Goal: Check status: Check status

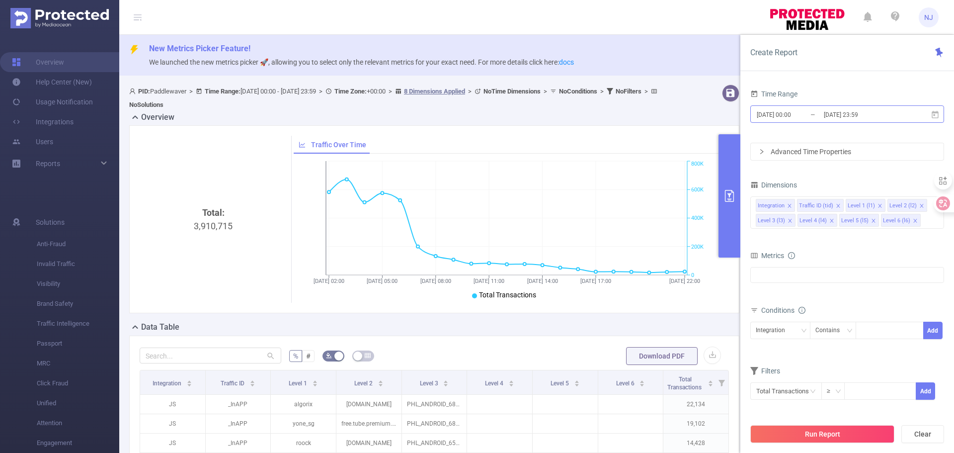
click at [880, 112] on input "[DATE] 23:59" at bounding box center [863, 114] width 80 height 13
click at [794, 99] on div "Time Range" at bounding box center [847, 95] width 194 height 16
click at [790, 111] on input "[DATE] 00:00" at bounding box center [796, 114] width 80 height 13
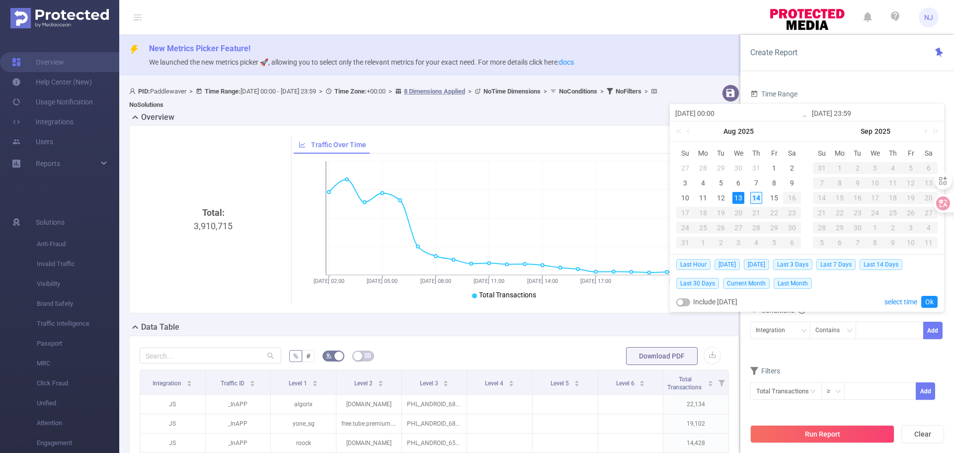
click at [759, 194] on div "14" at bounding box center [756, 198] width 12 height 12
click at [758, 196] on div "14" at bounding box center [756, 198] width 12 height 12
type input "[DATE] 00:00"
type input "[DATE] 23:59"
type input "[DATE] 00:00"
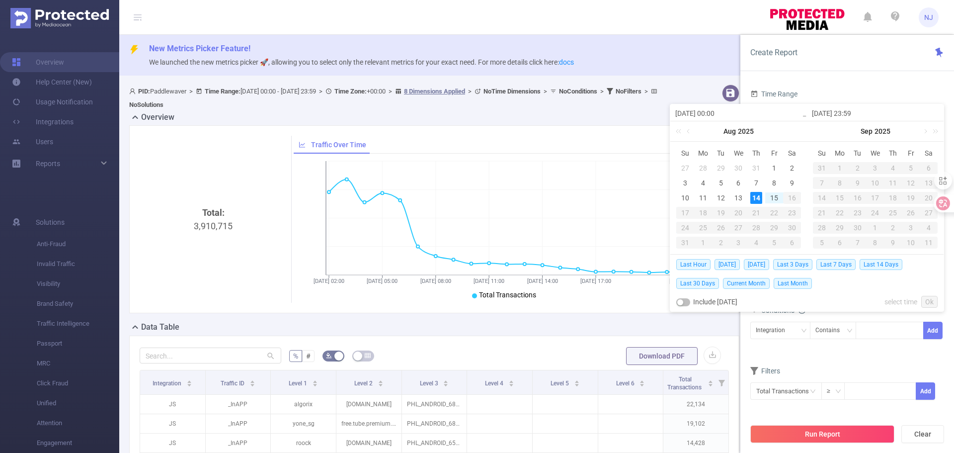
type input "[DATE] 23:59"
click at [928, 301] on link "Ok" at bounding box center [929, 302] width 16 height 12
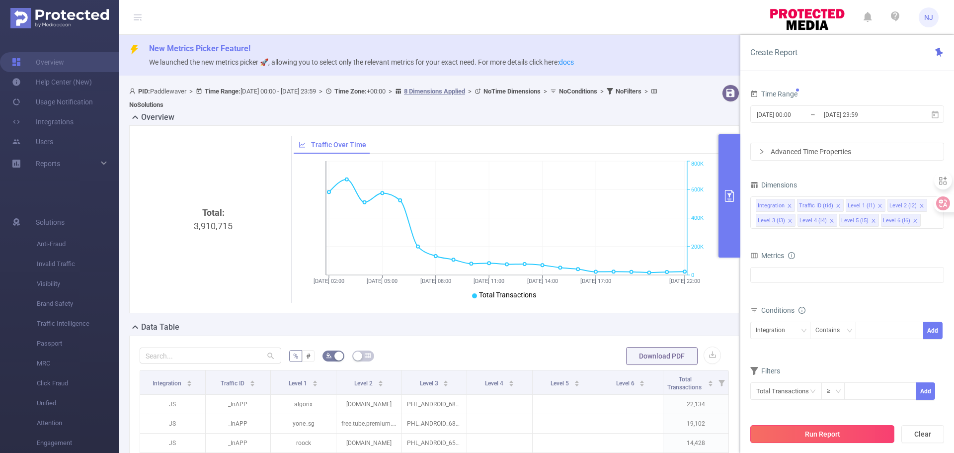
click at [848, 442] on button "Run Report" at bounding box center [822, 434] width 144 height 18
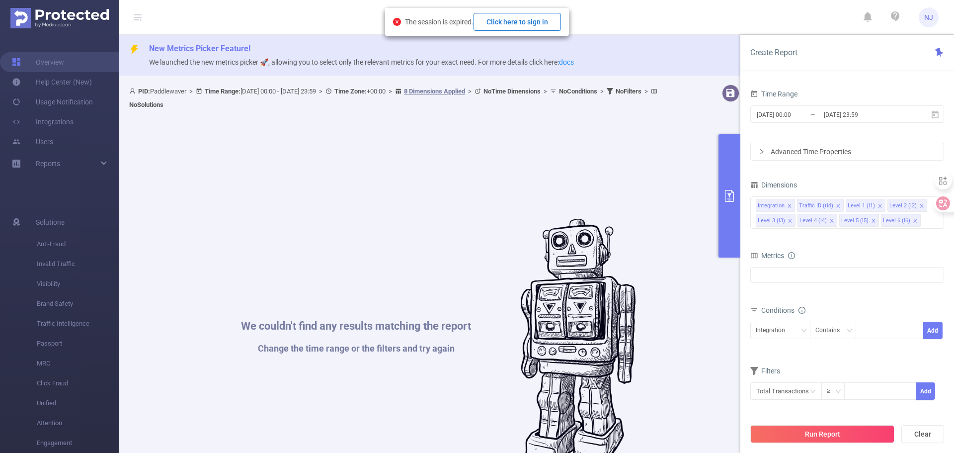
click at [535, 24] on button "Click here to sign in" at bounding box center [517, 22] width 87 height 18
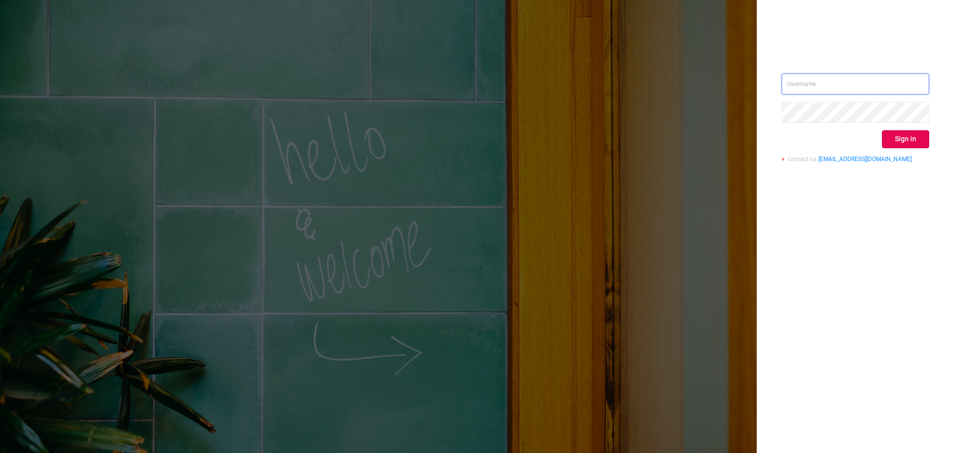
click at [868, 80] on input "text" at bounding box center [856, 84] width 148 height 21
type input "nancy.jia@paddlewaver.com"
click at [907, 132] on button "Sign in" at bounding box center [905, 139] width 47 height 18
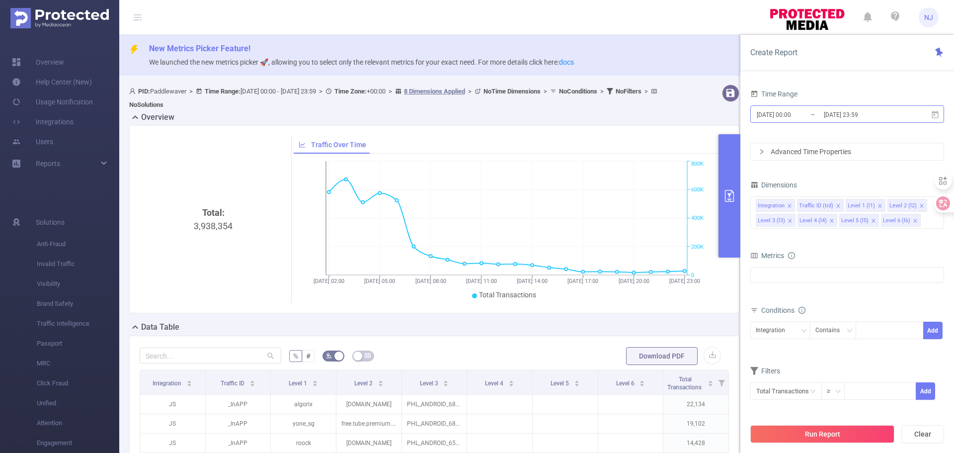
click at [798, 114] on input "[DATE] 00:00" at bounding box center [796, 114] width 80 height 13
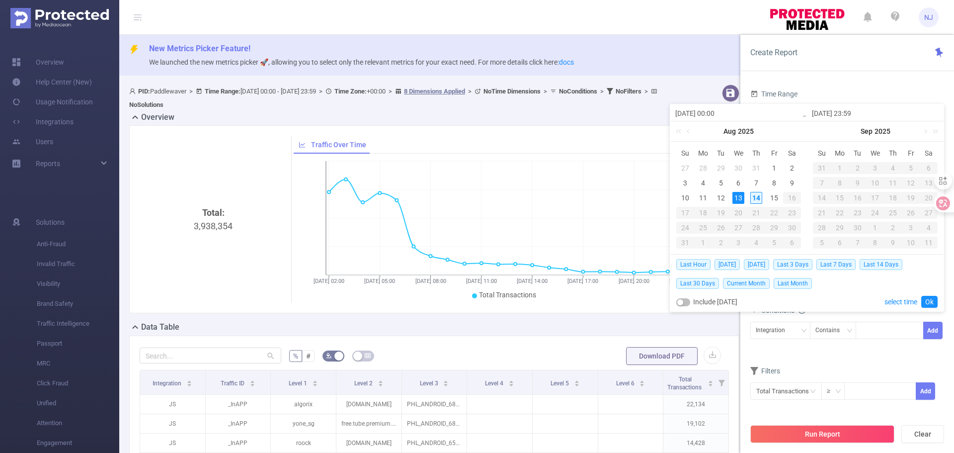
click at [758, 199] on div "14" at bounding box center [756, 198] width 12 height 12
type input "[DATE] 00:00"
type input "[DATE] 23:59"
type input "[DATE] 00:00"
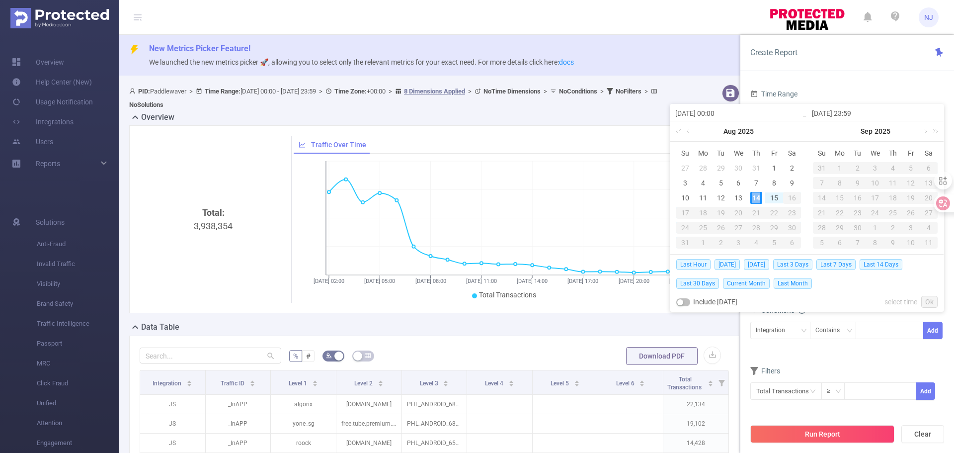
type input "[DATE] 23:59"
drag, startPoint x: 932, startPoint y: 300, endPoint x: 850, endPoint y: 352, distance: 97.2
click at [932, 300] on link "Ok" at bounding box center [929, 302] width 16 height 12
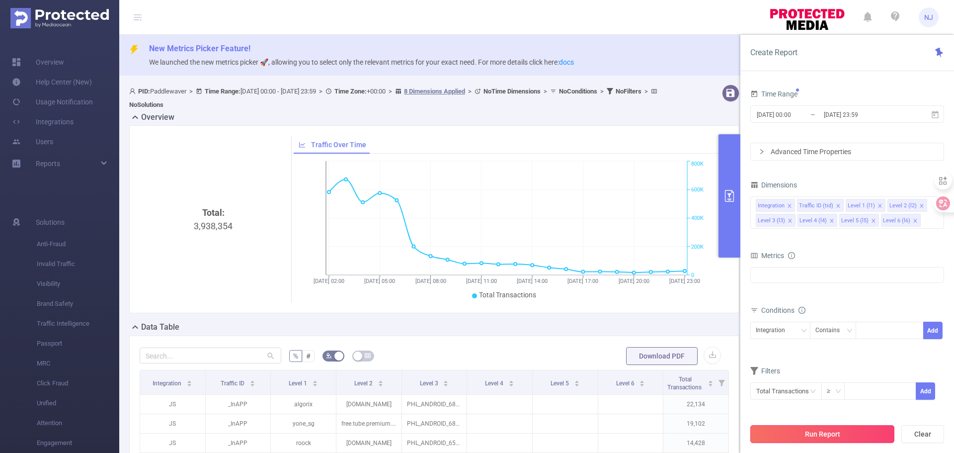
click at [839, 432] on button "Run Report" at bounding box center [822, 434] width 144 height 18
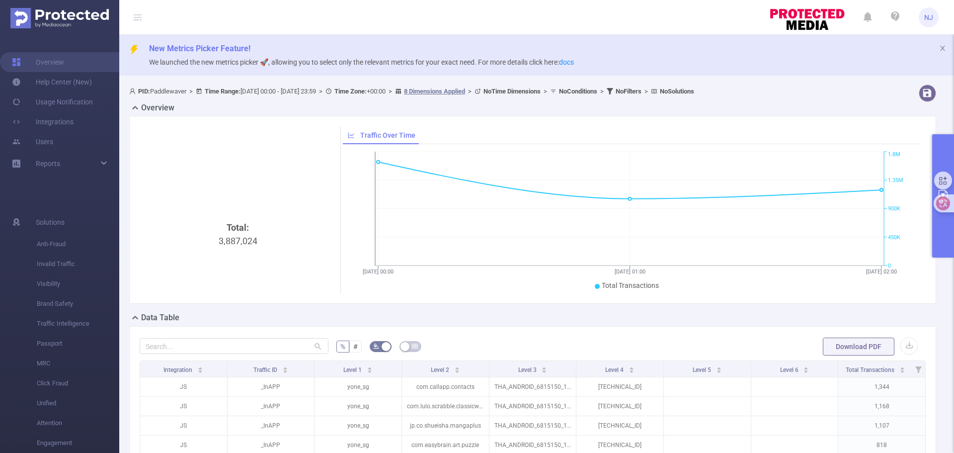
click at [950, 224] on button "primary" at bounding box center [943, 195] width 22 height 123
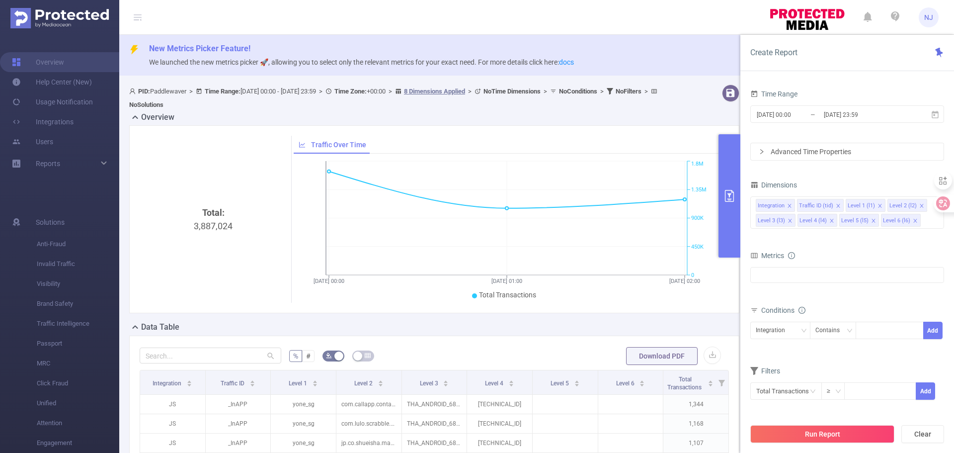
click at [171, 231] on div "Total: 3,887,024" at bounding box center [214, 289] width 140 height 167
click at [189, 245] on div "Total: 3,887,024" at bounding box center [214, 289] width 140 height 167
click at [730, 204] on button "primary" at bounding box center [729, 195] width 22 height 123
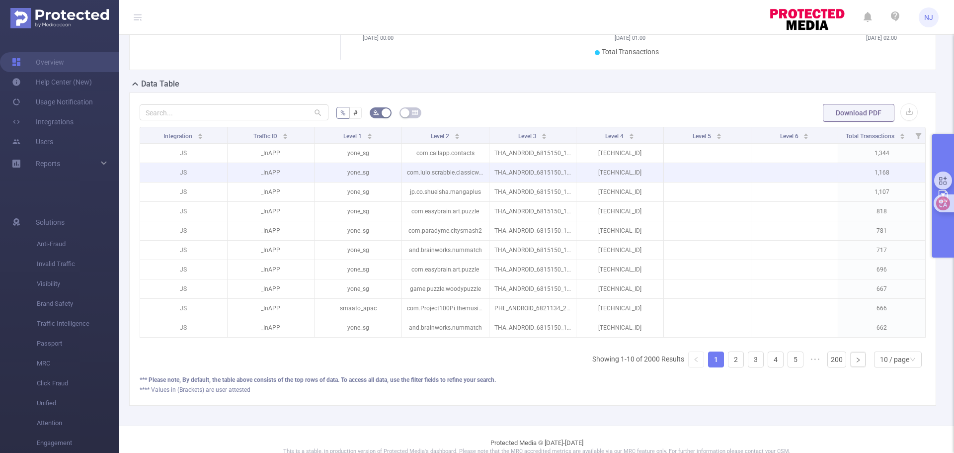
scroll to position [256, 0]
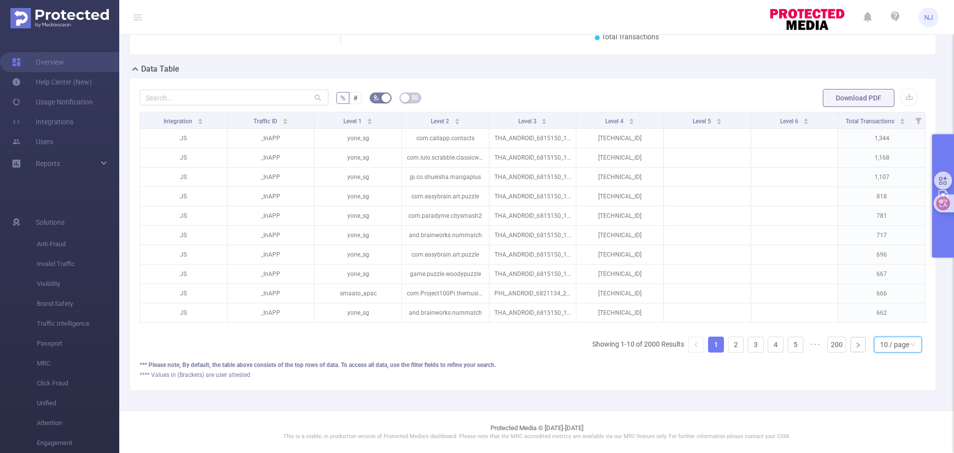
click at [880, 347] on div "10 / page" at bounding box center [894, 344] width 29 height 15
click at [886, 329] on li "50 / page" at bounding box center [890, 334] width 48 height 16
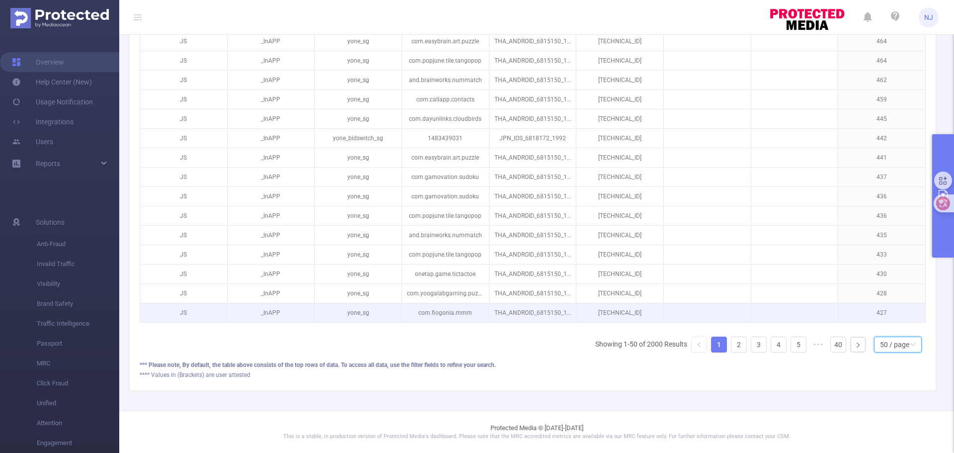
scroll to position [1031, 0]
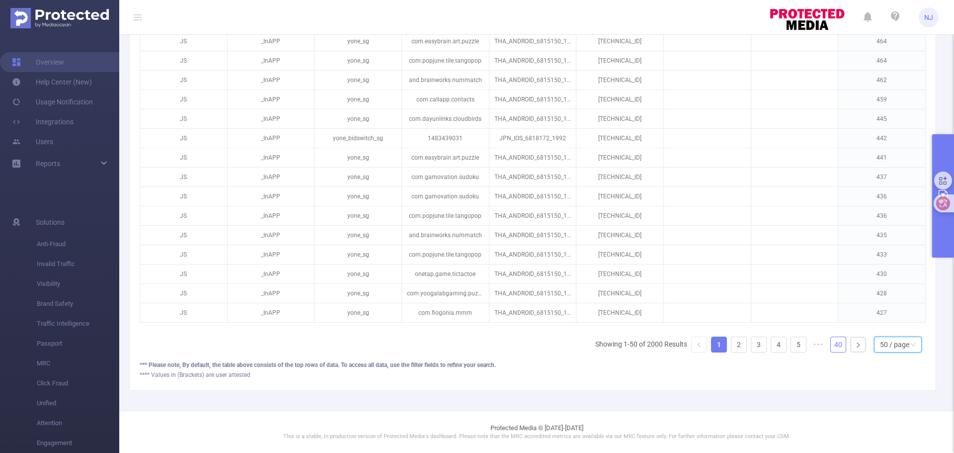
click at [832, 345] on link "40" at bounding box center [838, 344] width 15 height 15
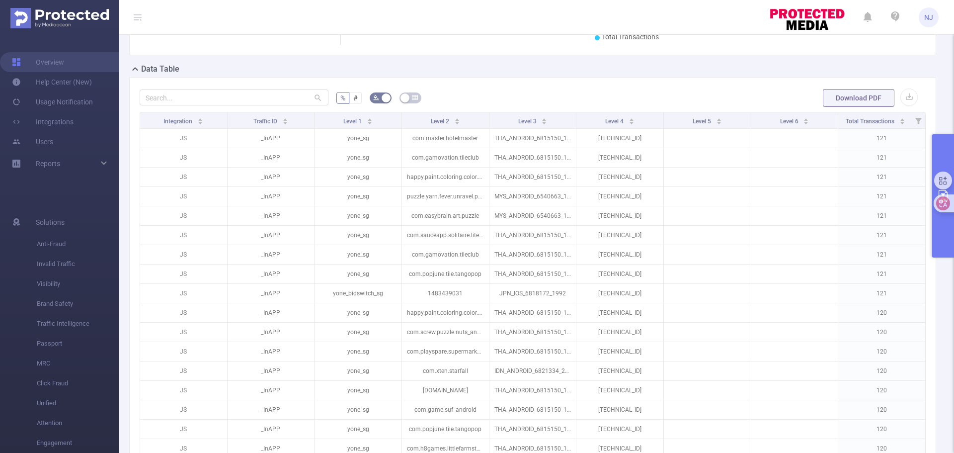
scroll to position [0, 0]
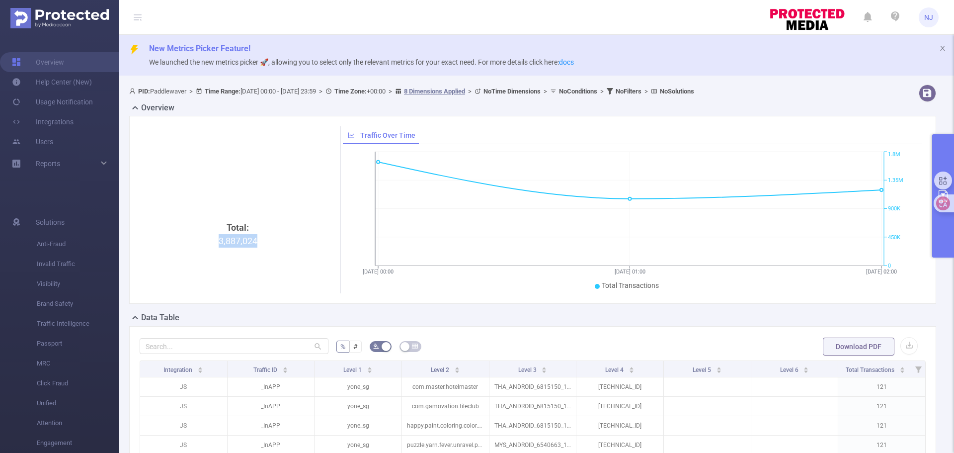
drag, startPoint x: 216, startPoint y: 237, endPoint x: 257, endPoint y: 240, distance: 41.4
click at [257, 240] on div "Total: 3,887,024" at bounding box center [238, 304] width 189 height 167
click at [291, 191] on div "Total: 3,887,024" at bounding box center [238, 209] width 197 height 167
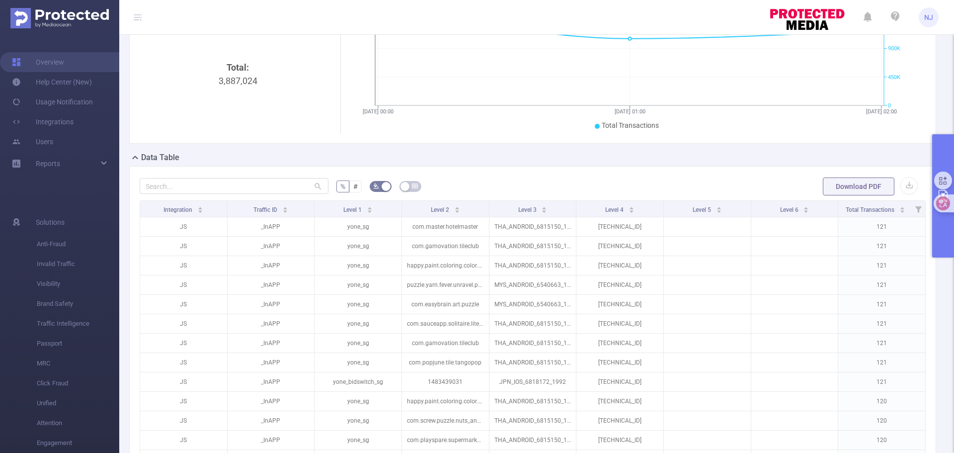
scroll to position [199, 0]
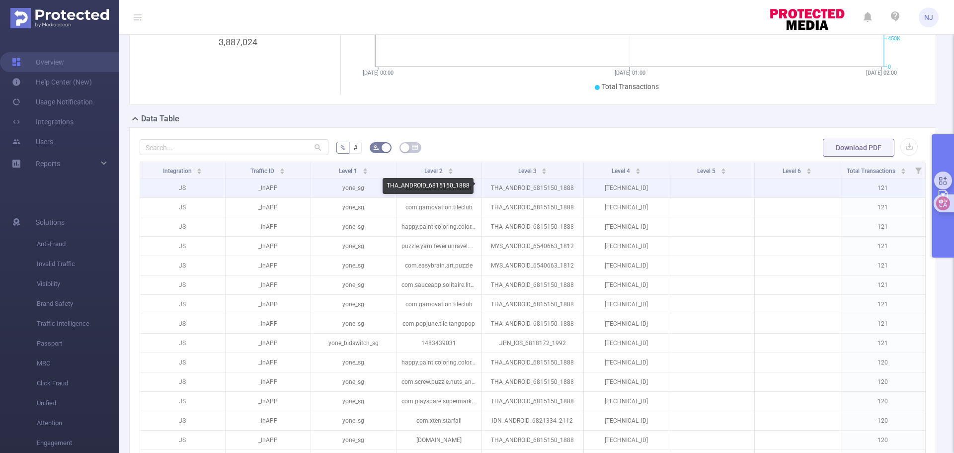
drag, startPoint x: 570, startPoint y: 171, endPoint x: 574, endPoint y: 184, distance: 13.0
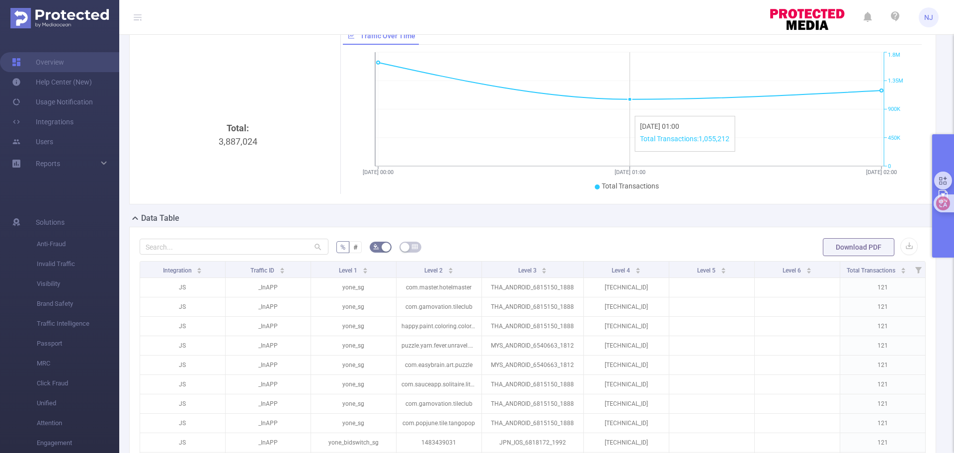
scroll to position [0, 0]
